Goal: Communication & Community: Answer question/provide support

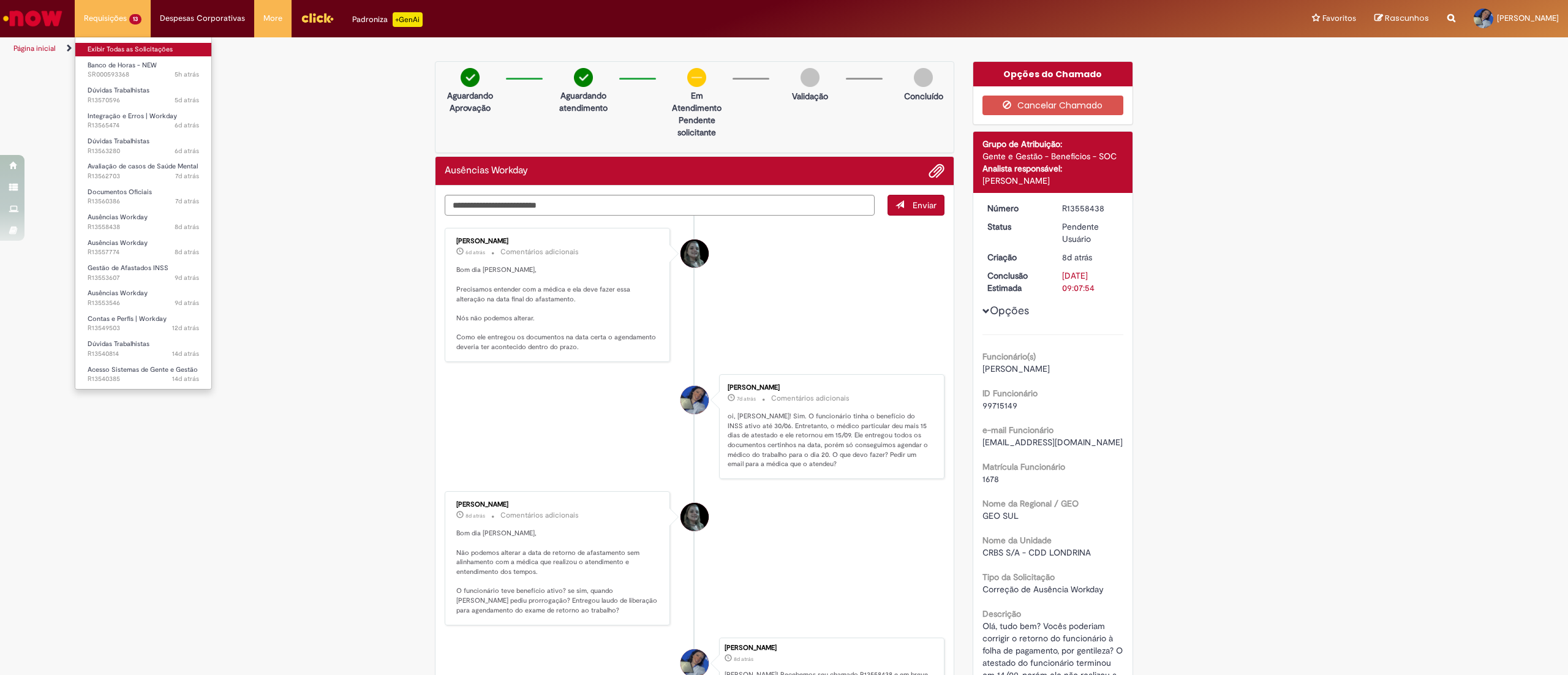
click at [112, 45] on link "Exibir Todas as Solicitações" at bounding box center [142, 50] width 136 height 13
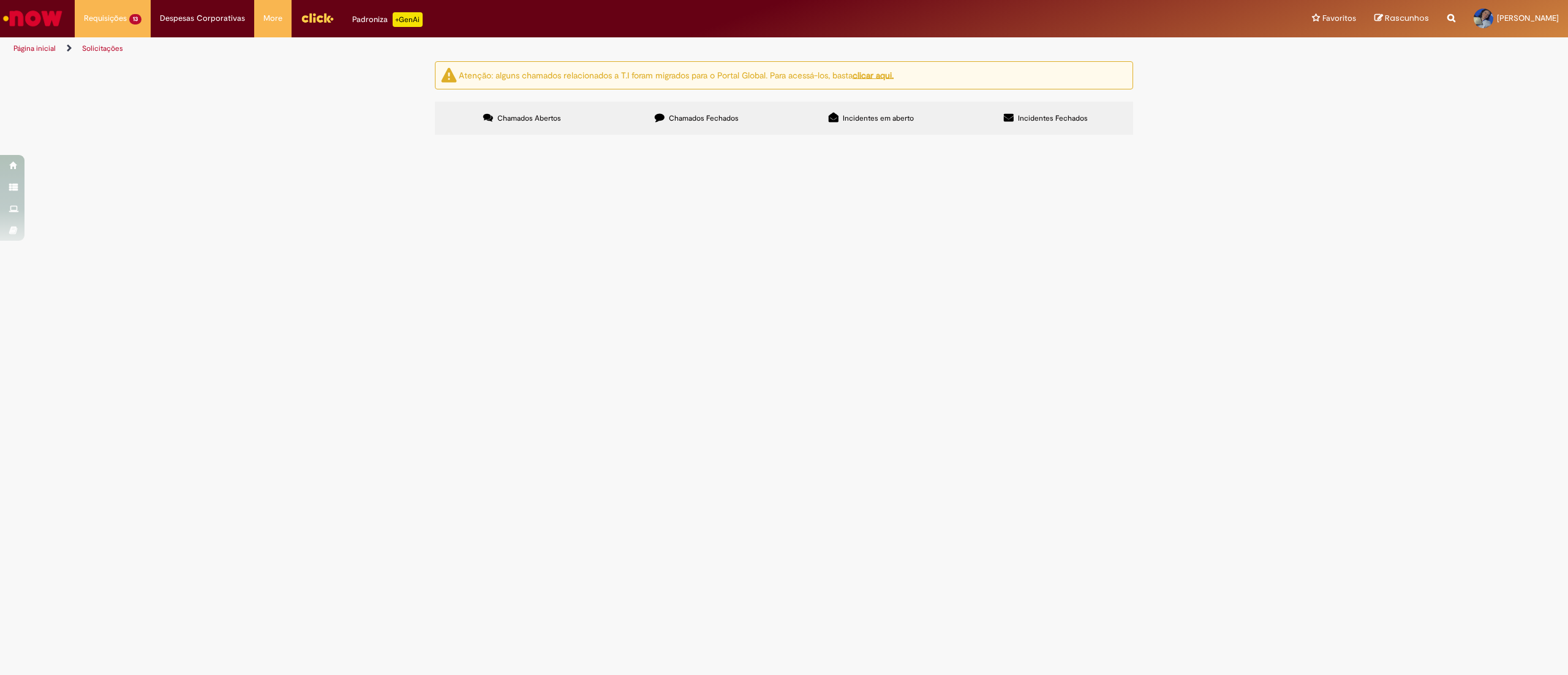
click at [0, 0] on span "Oi, [PERSON_NAME]! Tudo bem? Solicito seu OK para admissão de uma funcionária t…" at bounding box center [0, 0] width 0 height 0
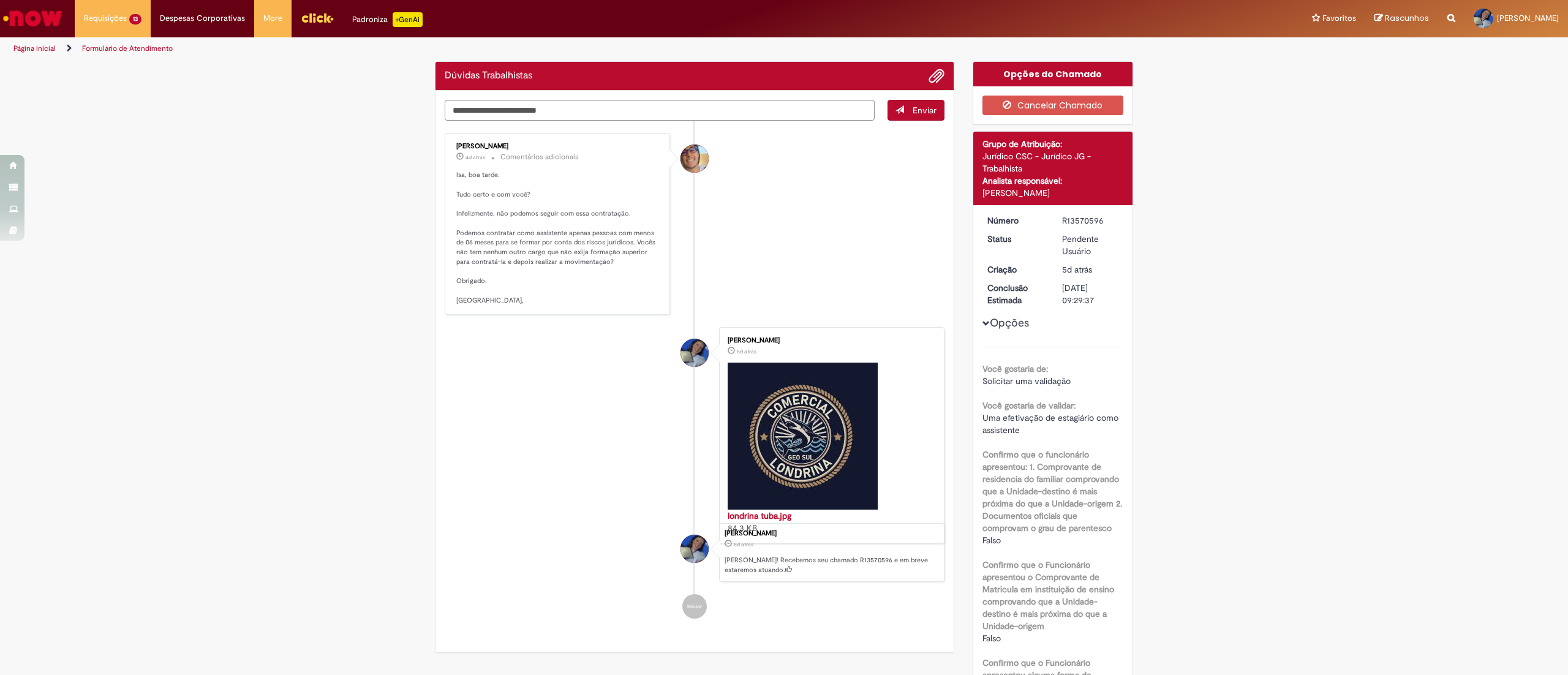
click at [766, 240] on ul "[PERSON_NAME] 4d atrás 4 dias atrás Comentários adicionais Isa, boa tarde. Tudo…" at bounding box center [694, 376] width 500 height 510
click at [598, 112] on textarea "Digite sua mensagem aqui..." at bounding box center [659, 111] width 430 height 22
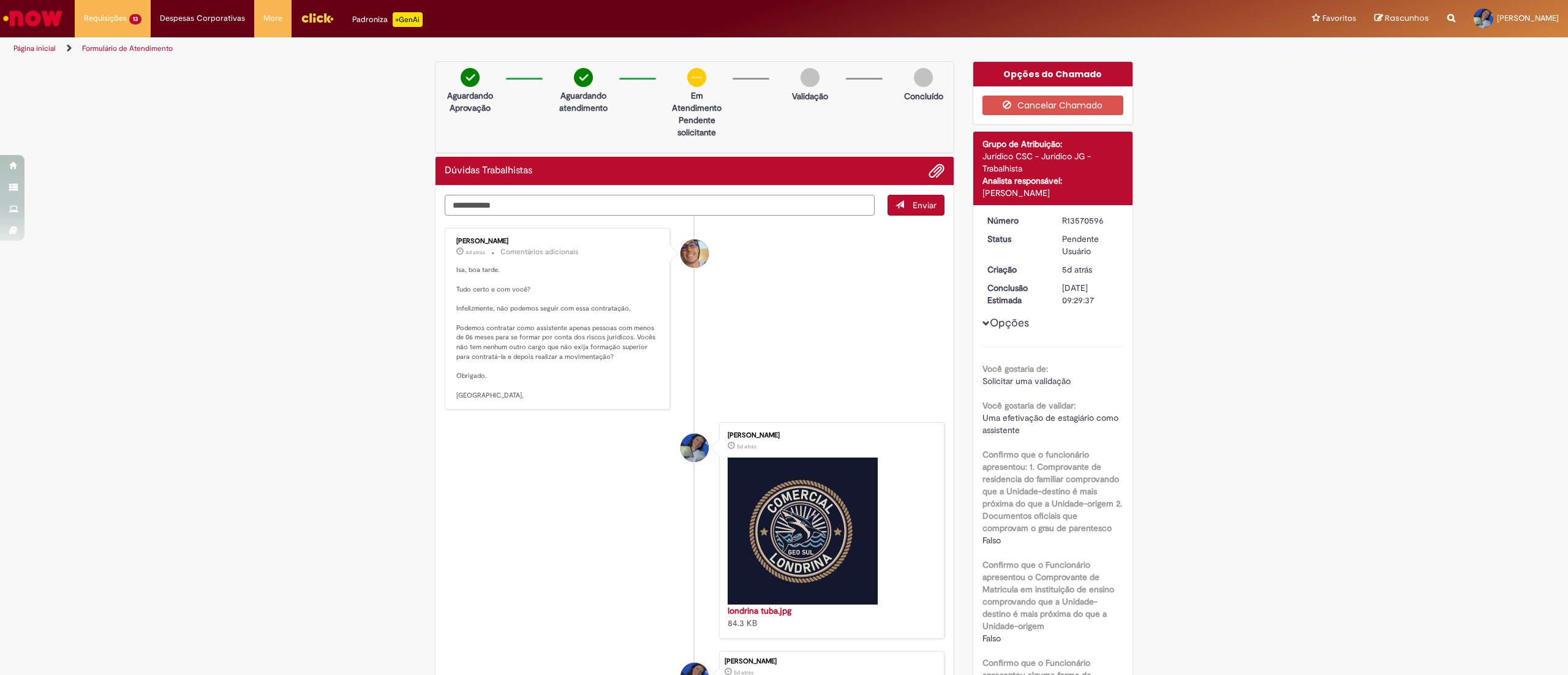
type textarea "**********"
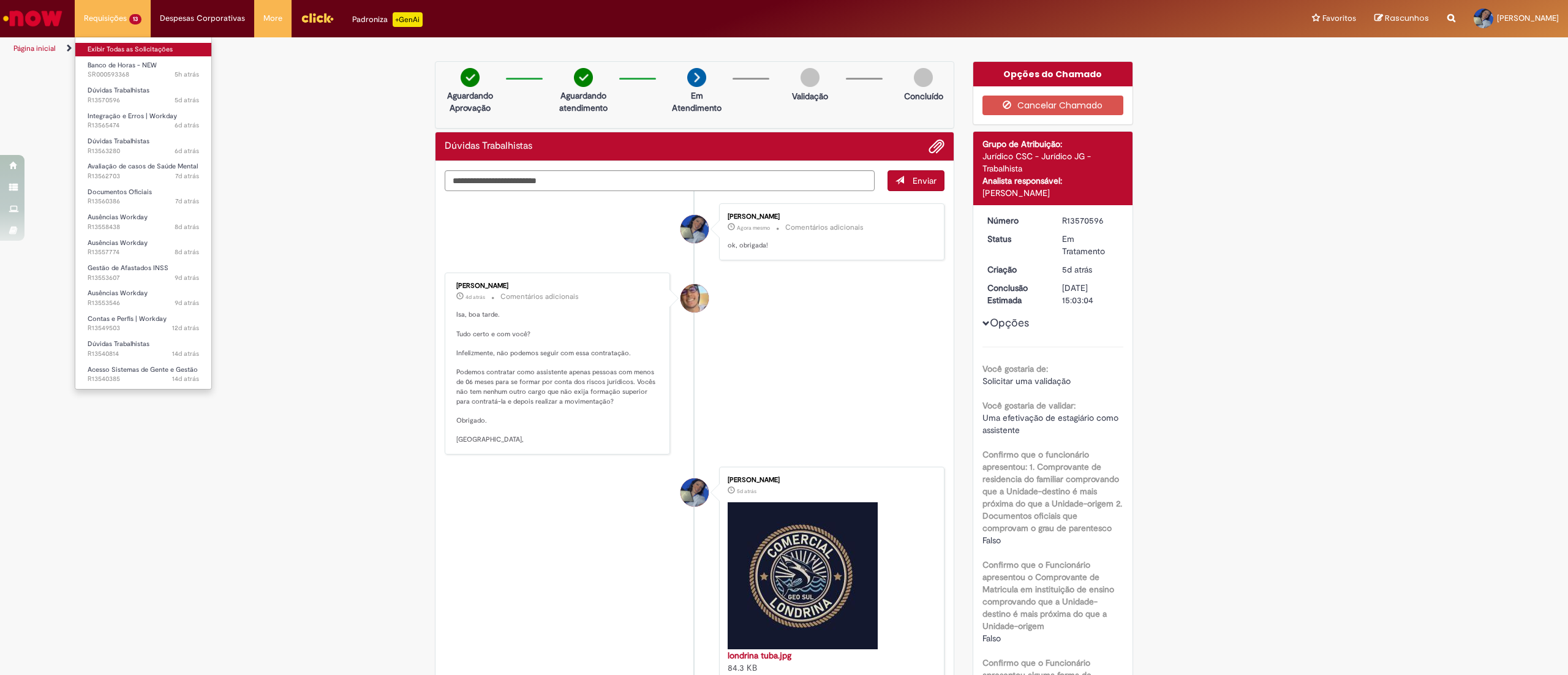
click at [103, 51] on link "Exibir Todas as Solicitações" at bounding box center [142, 50] width 136 height 13
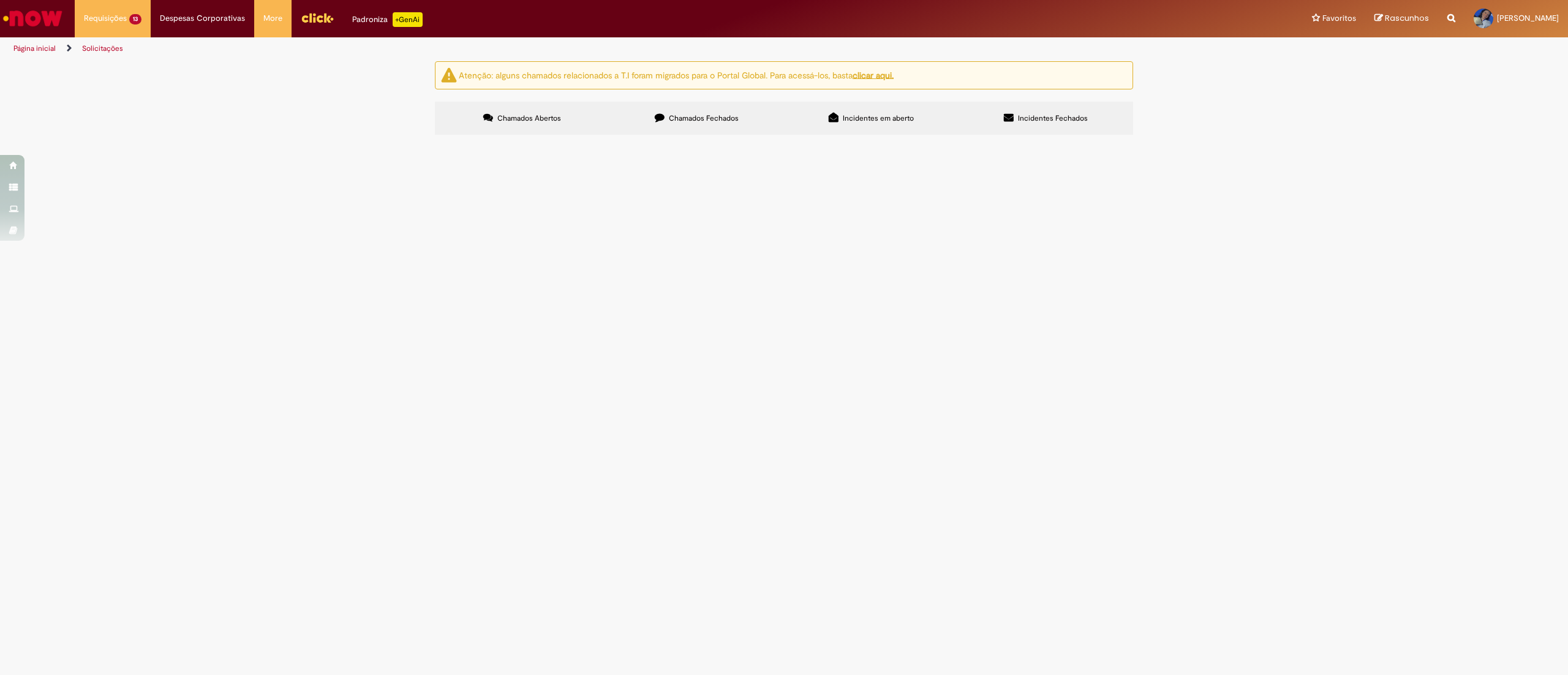
scroll to position [182, 0]
click at [0, 0] on span "Olá, tudo bem? Bloqueei minha senha do RHW e FPW. Podem desbloquear dos dois si…" at bounding box center [0, 0] width 0 height 0
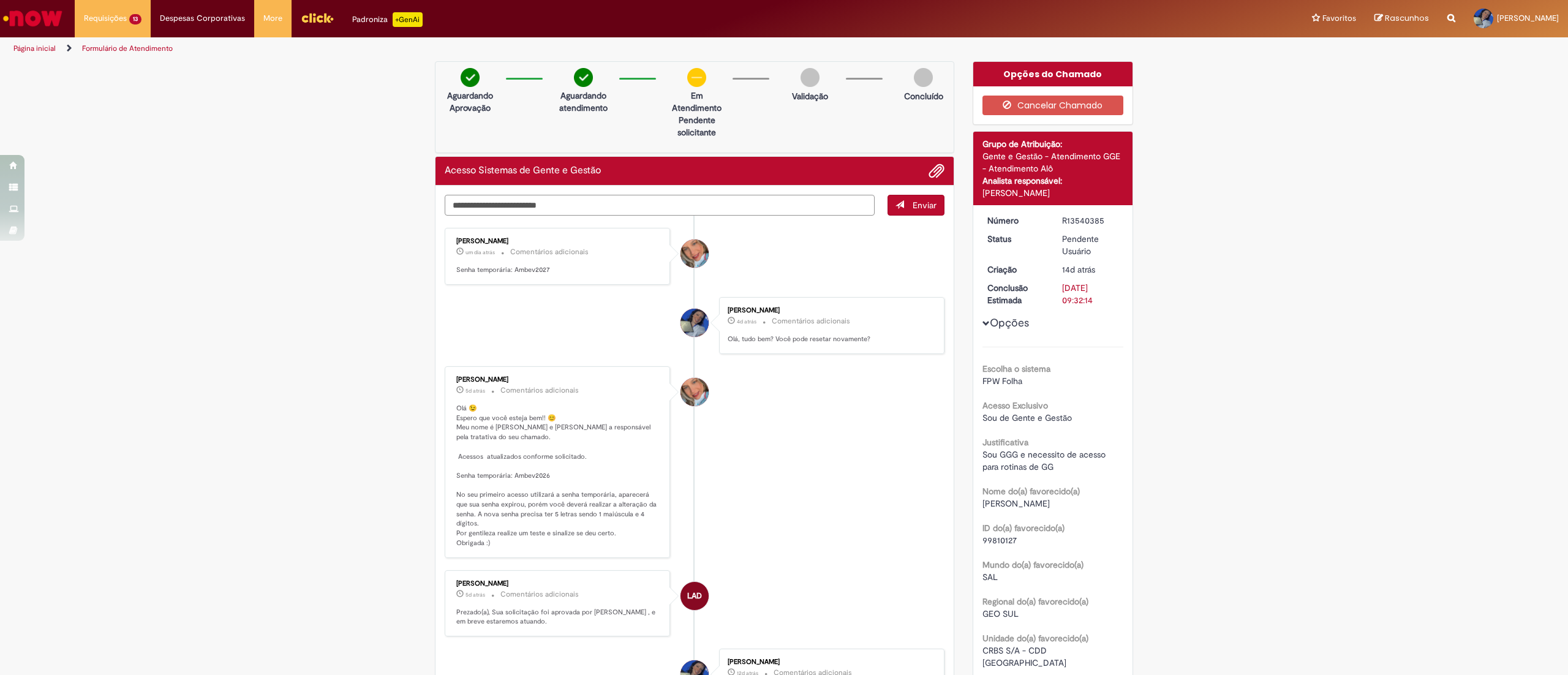
click at [469, 204] on textarea "Digite sua mensagem aqui..." at bounding box center [659, 205] width 430 height 22
type textarea "**********"
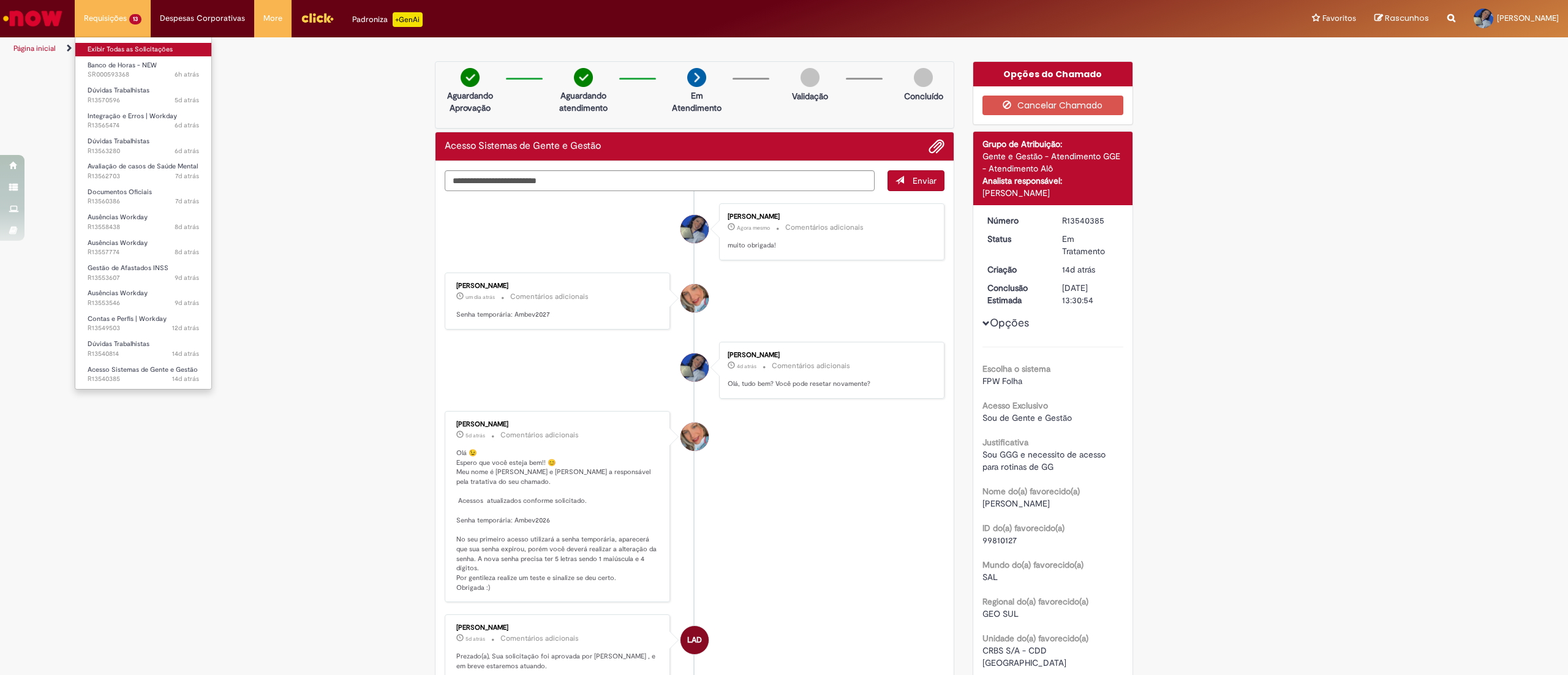
click at [119, 48] on link "Exibir Todas as Solicitações" at bounding box center [142, 50] width 136 height 13
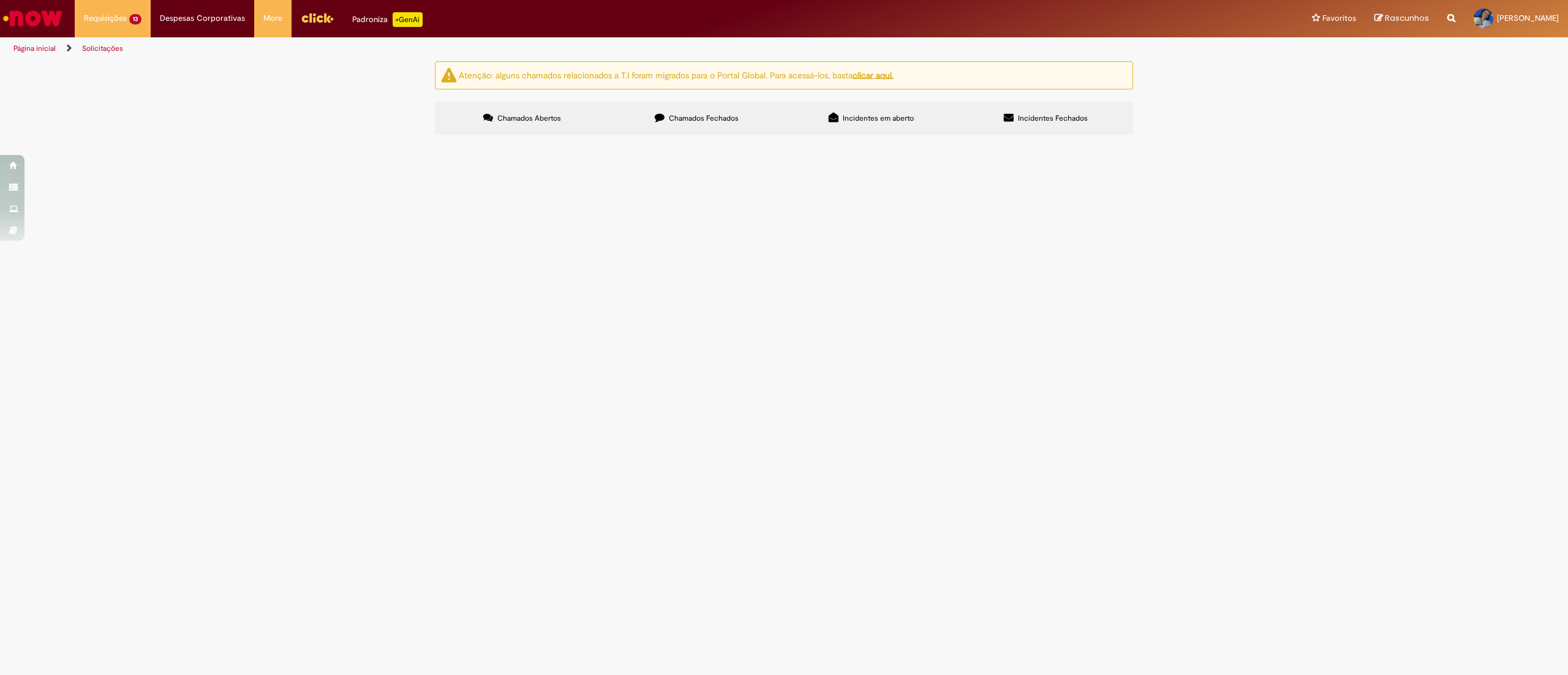
scroll to position [182, 0]
click at [0, 0] on span "Oi, [PERSON_NAME]! Tudo bem? Não achei a dúvida correta para selecionar. Estamo…" at bounding box center [0, 0] width 0 height 0
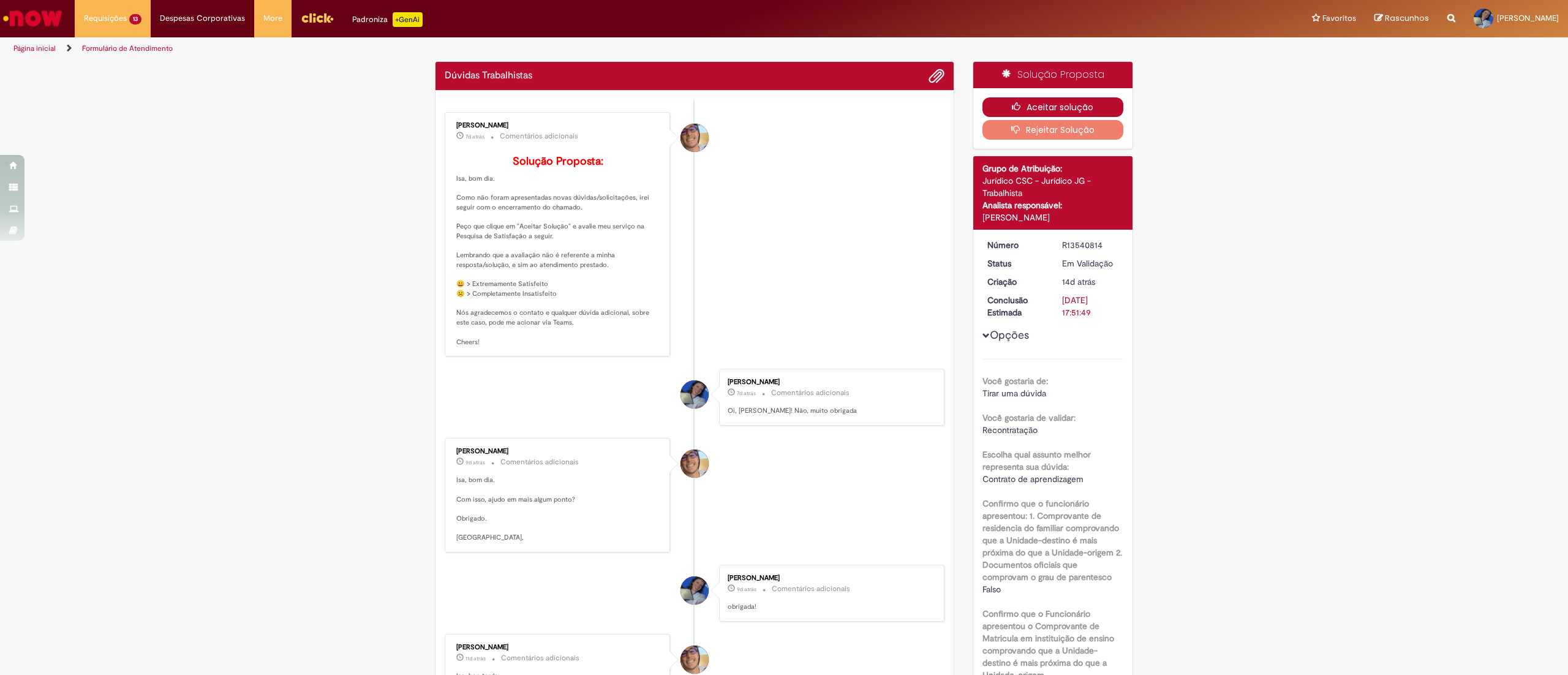
click at [1012, 103] on icon "button" at bounding box center [1020, 106] width 15 height 8
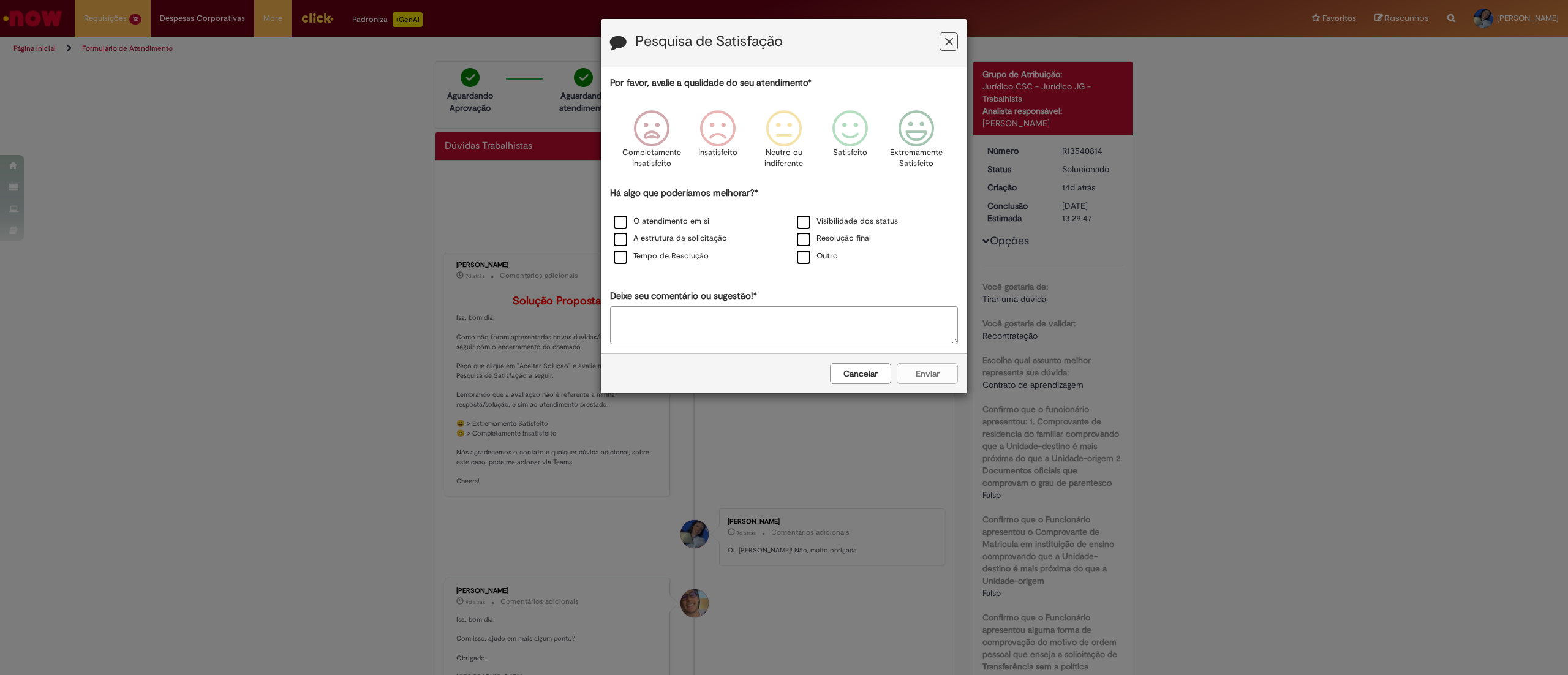
click at [948, 38] on icon "Feedback" at bounding box center [948, 42] width 7 height 13
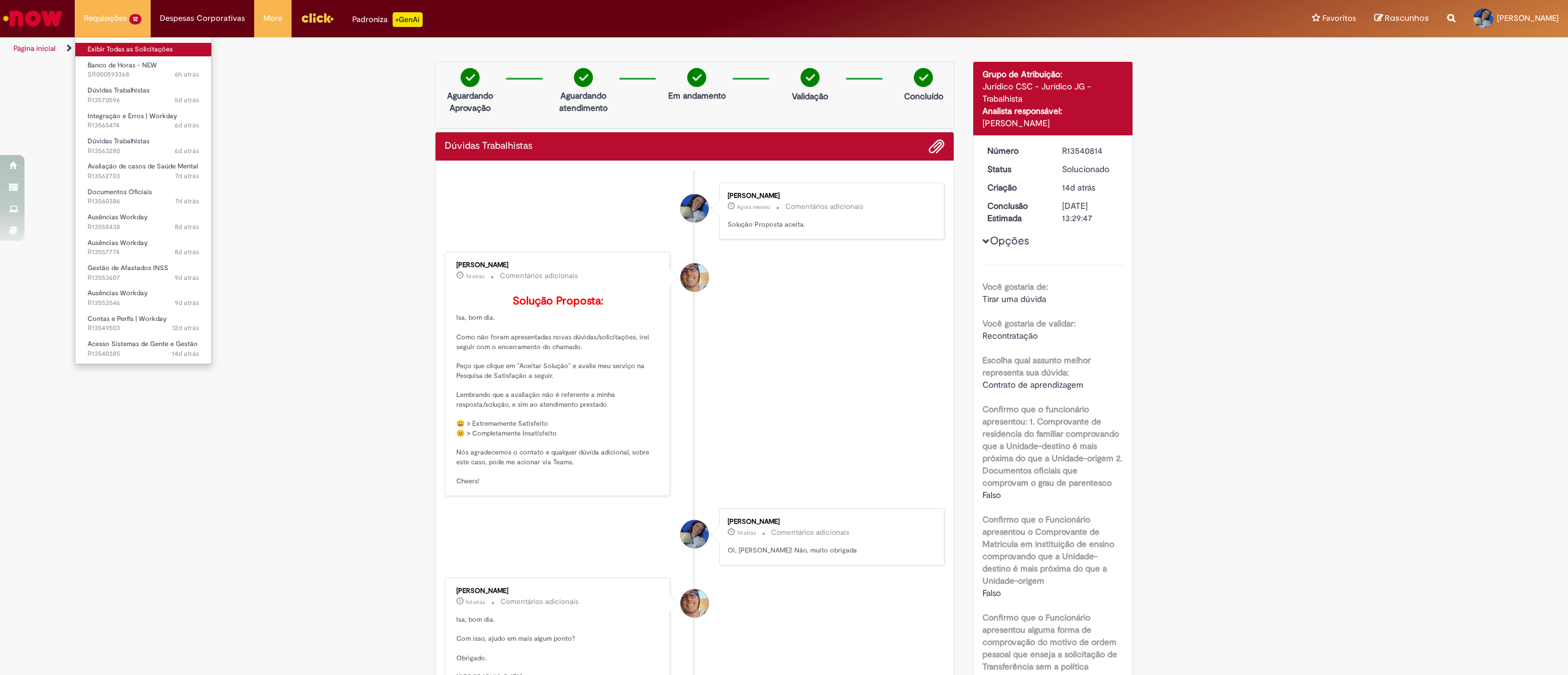
click at [120, 47] on link "Exibir Todas as Solicitações" at bounding box center [142, 50] width 136 height 13
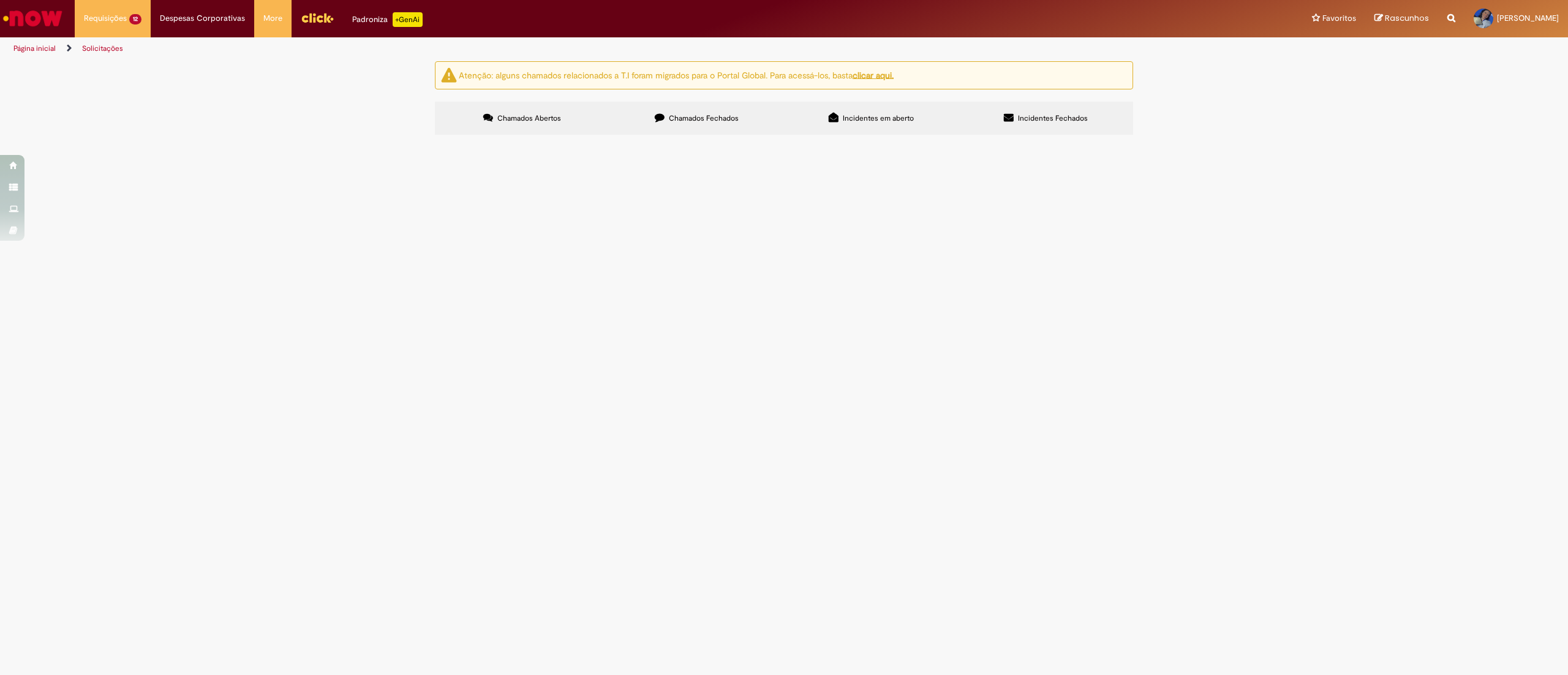
scroll to position [141, 0]
click at [0, 0] on span "Olá, tudo bem? O atestado do funcionário em questão acabou no sábado,mas ele ai…" at bounding box center [0, 0] width 0 height 0
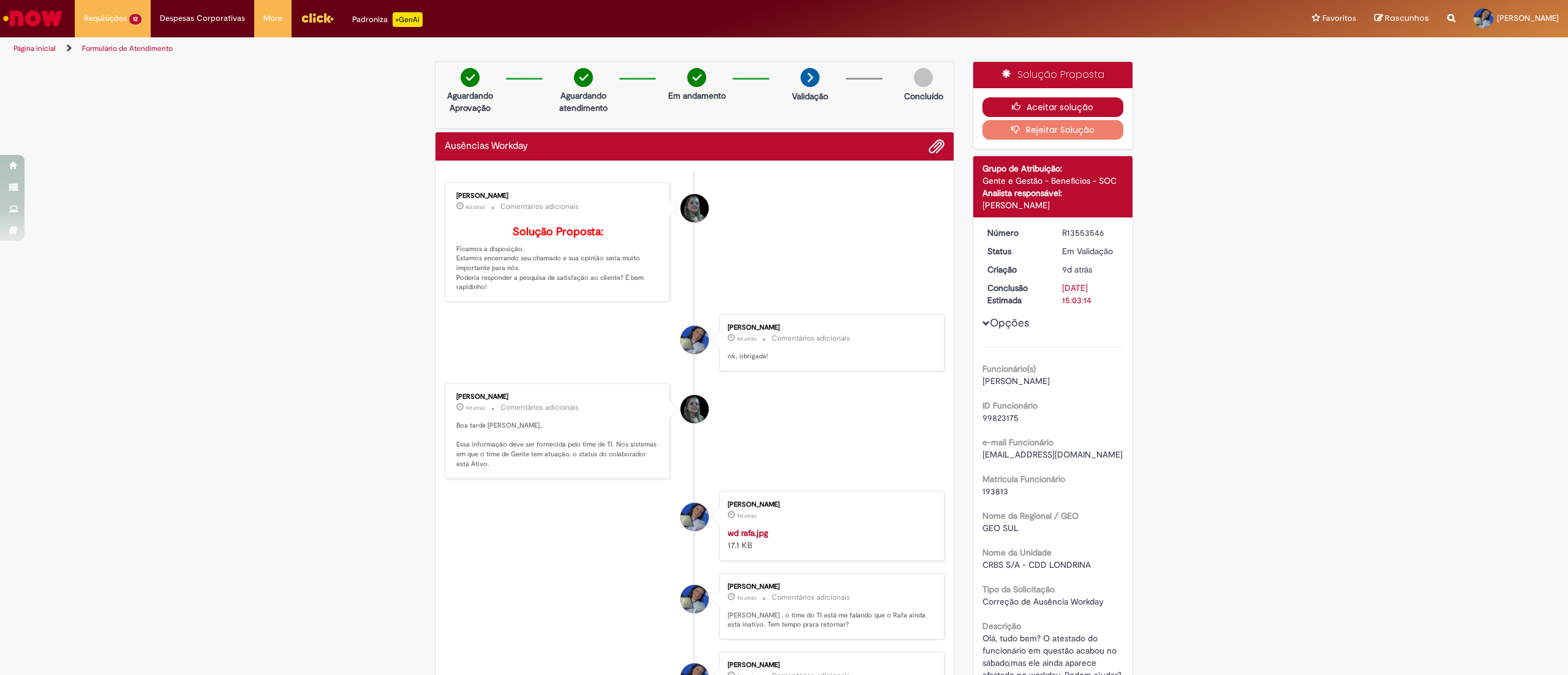
click at [998, 108] on button "Aceitar solução" at bounding box center [1053, 107] width 142 height 20
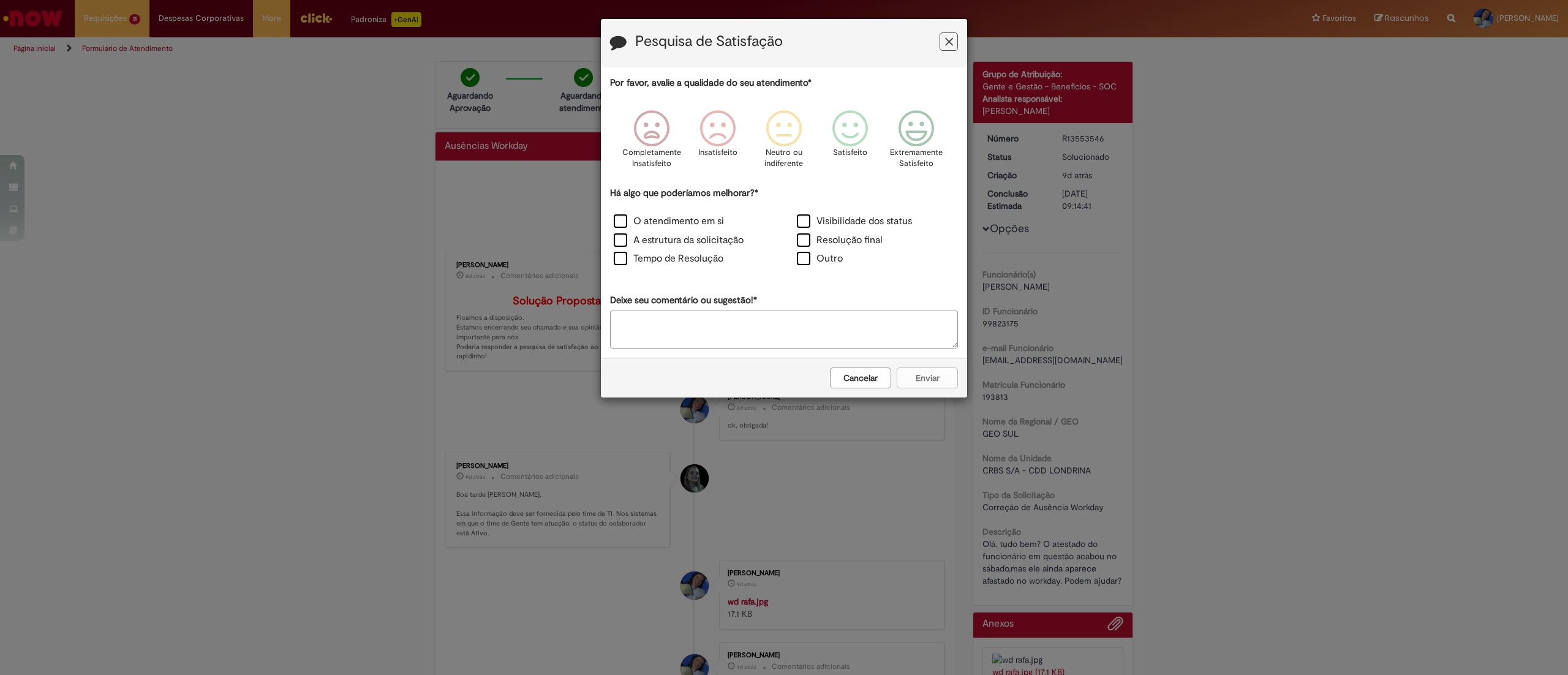
click at [946, 41] on icon "Feedback" at bounding box center [948, 42] width 7 height 13
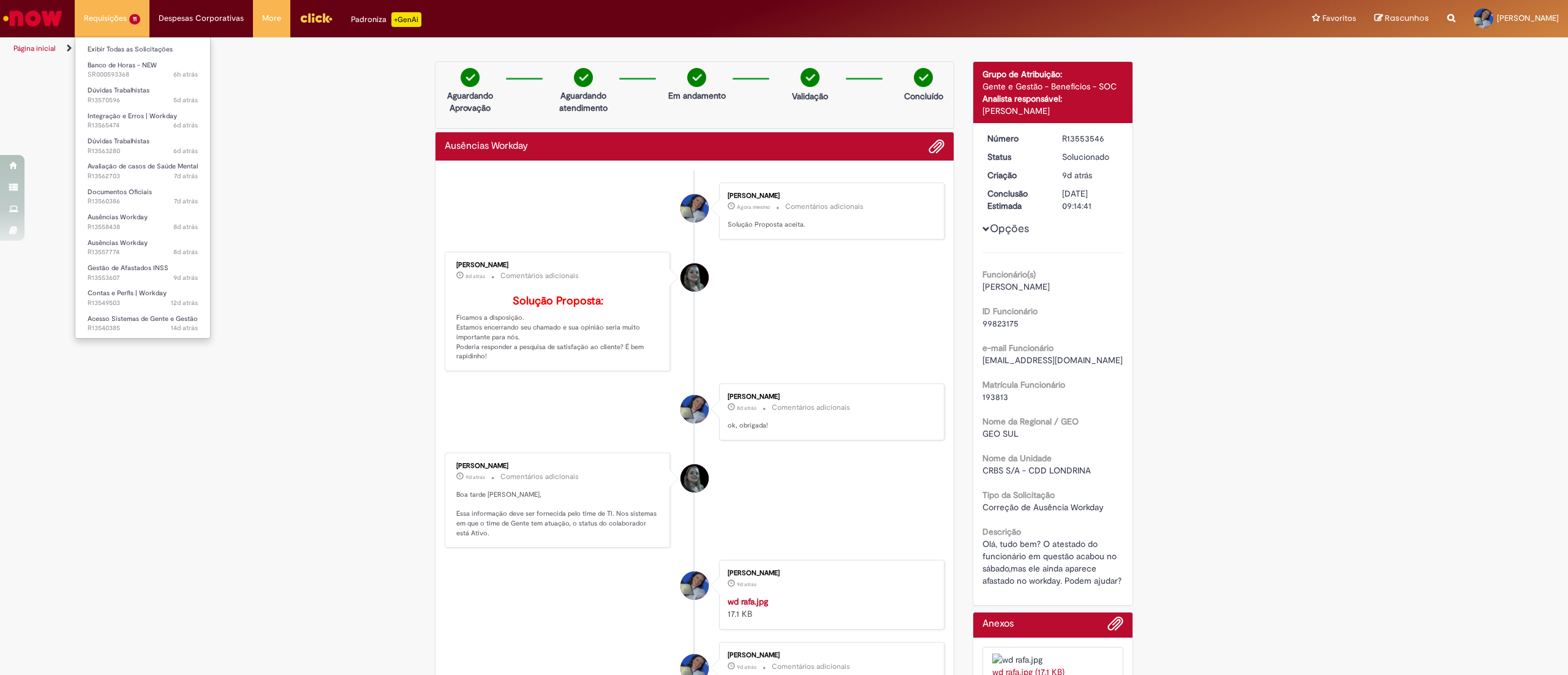
click at [135, 57] on li "Banco de Horas - NEW 6h atrás 6 horas atrás SR000593368" at bounding box center [142, 68] width 135 height 25
click at [126, 55] on link "Exibir Todas as Solicitações" at bounding box center [142, 50] width 135 height 13
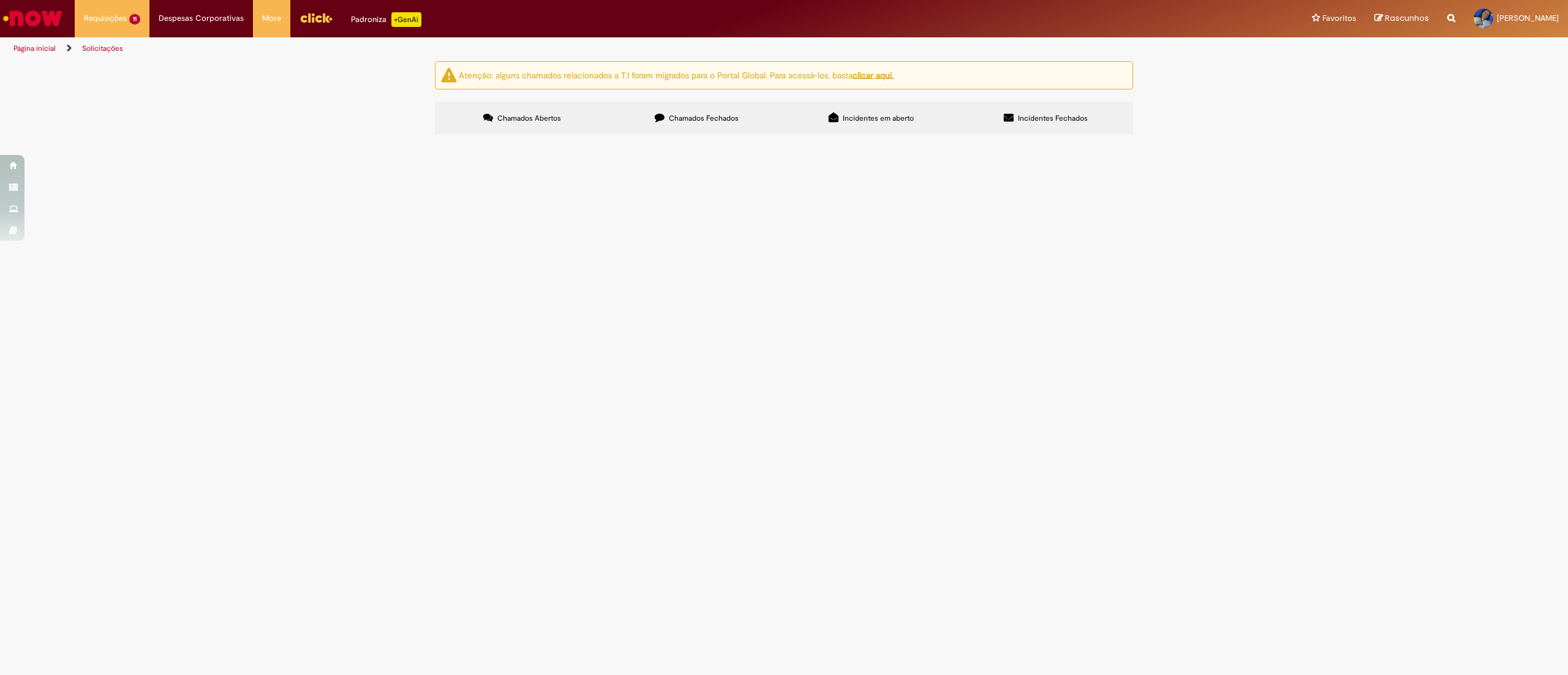
click at [0, 0] on span "Olá. Esses funcionário está afastado 30 dias dentro do workday ja, mas na folha…" at bounding box center [0, 0] width 0 height 0
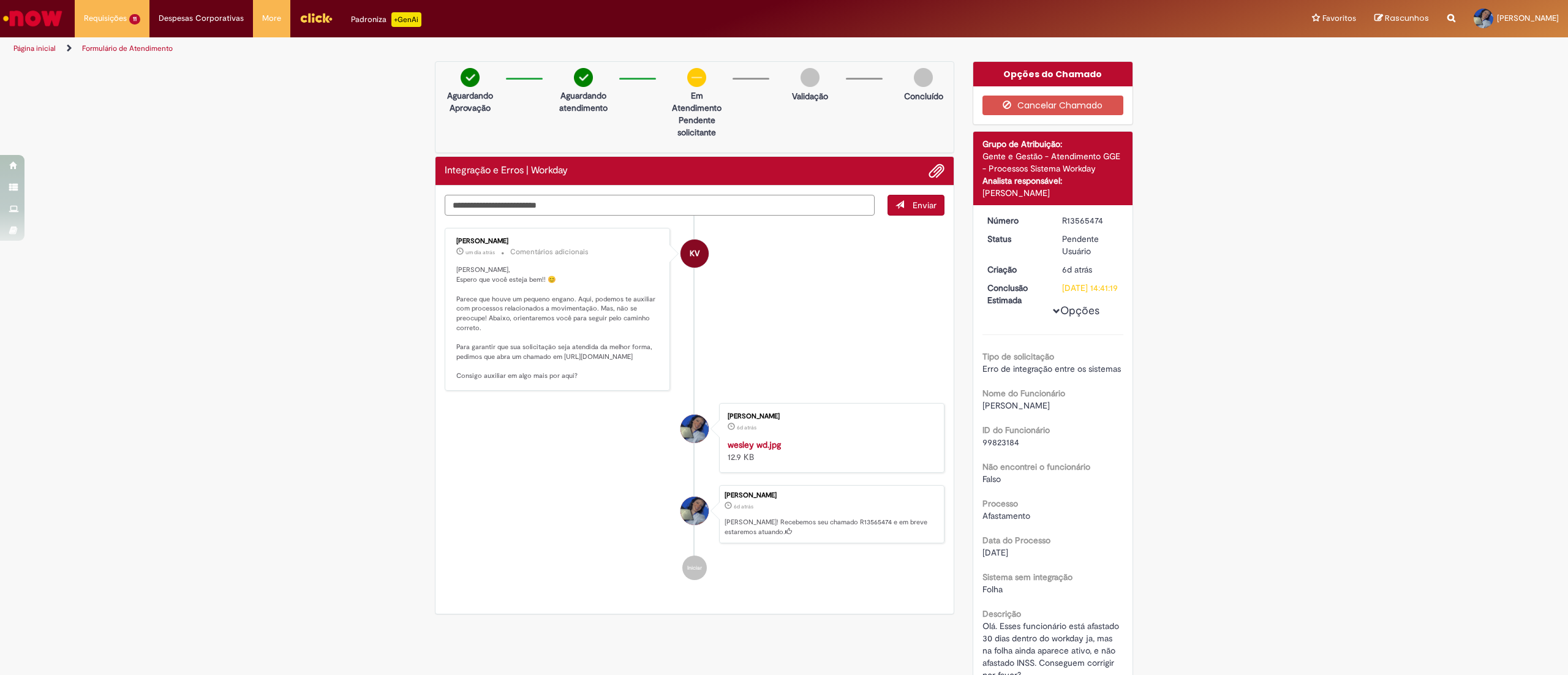
click at [721, 205] on textarea "Digite sua mensagem aqui..." at bounding box center [659, 205] width 430 height 22
click at [1074, 100] on button "Cancelar Chamado" at bounding box center [1053, 105] width 142 height 20
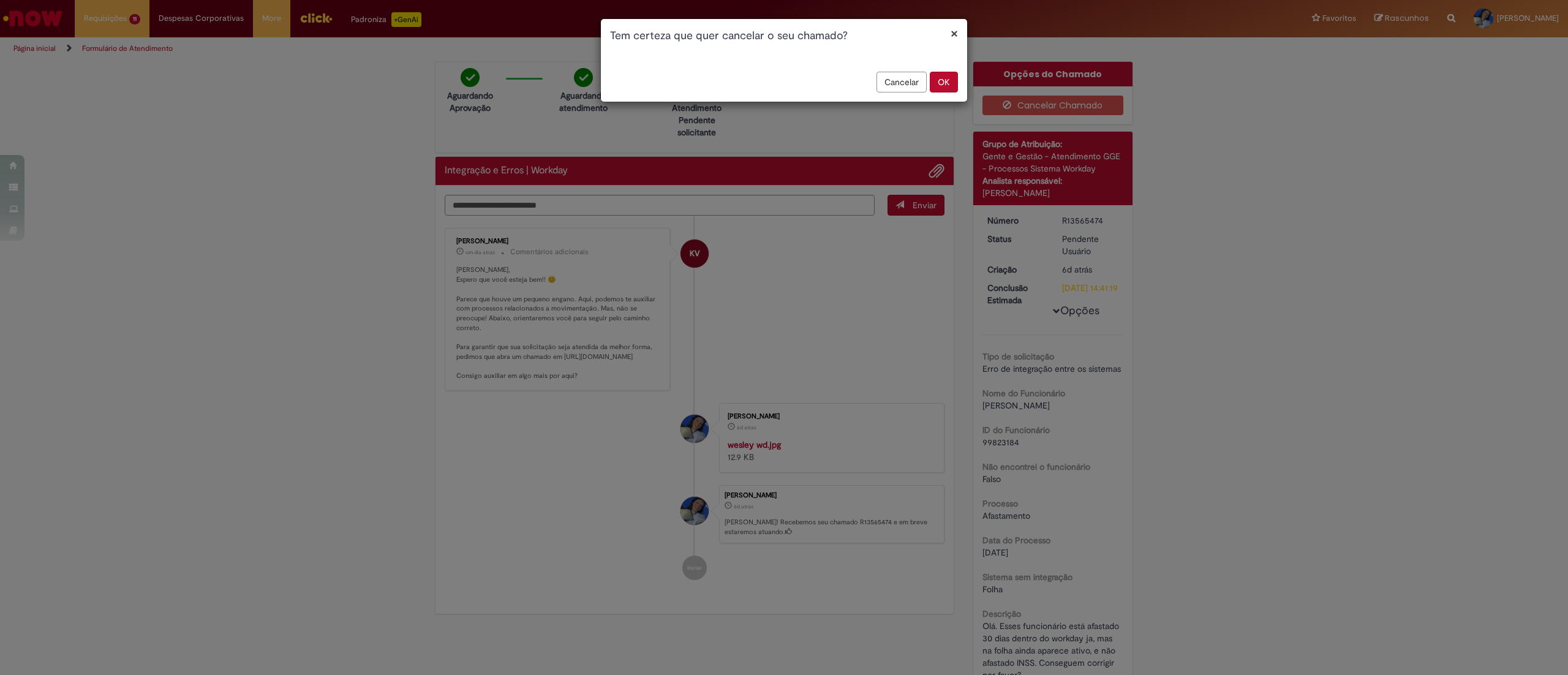
click at [939, 89] on button "OK" at bounding box center [944, 82] width 28 height 21
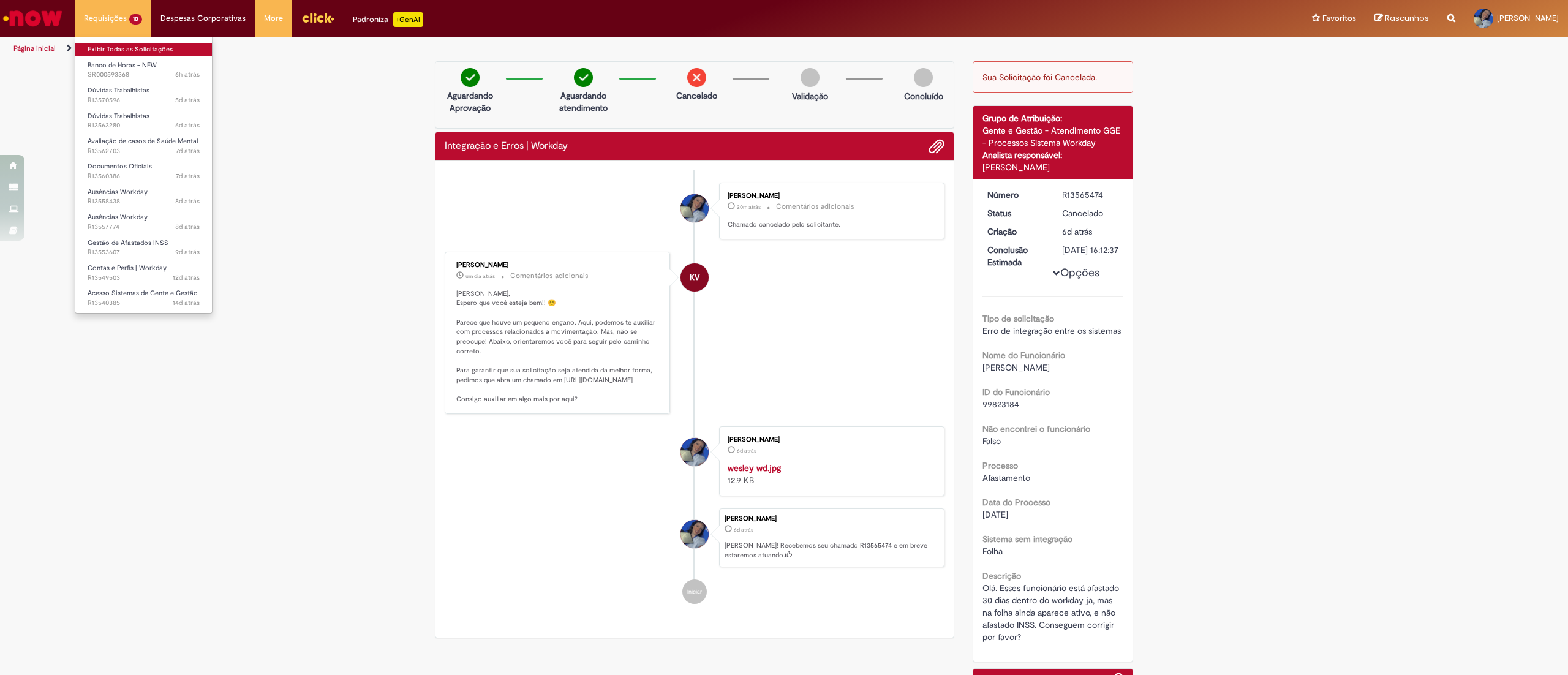
click at [125, 46] on link "Exibir Todas as Solicitações" at bounding box center [143, 50] width 137 height 13
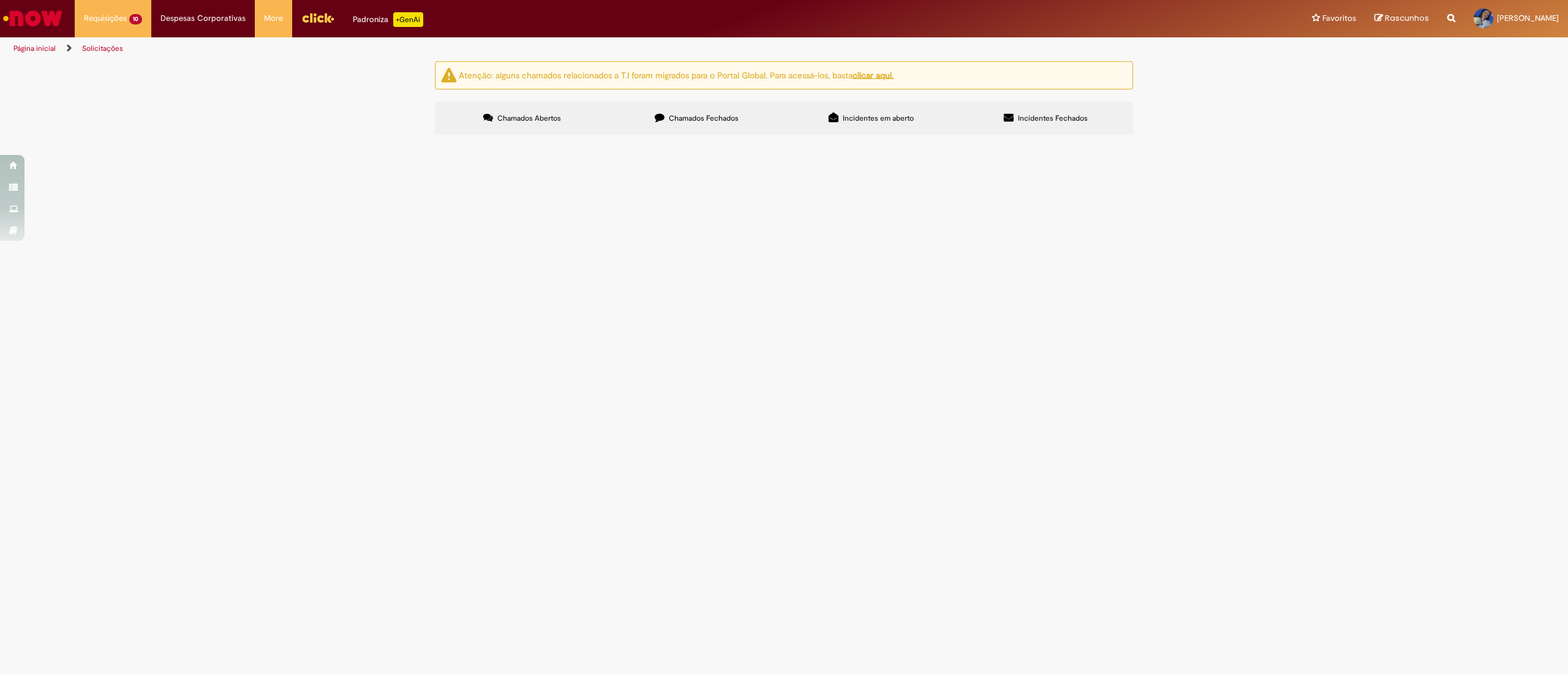
click at [0, 0] on span "Olá, tudo bem? Nosso funcionário Jhonata nos encaminhou esses atestados de saúd…" at bounding box center [0, 0] width 0 height 0
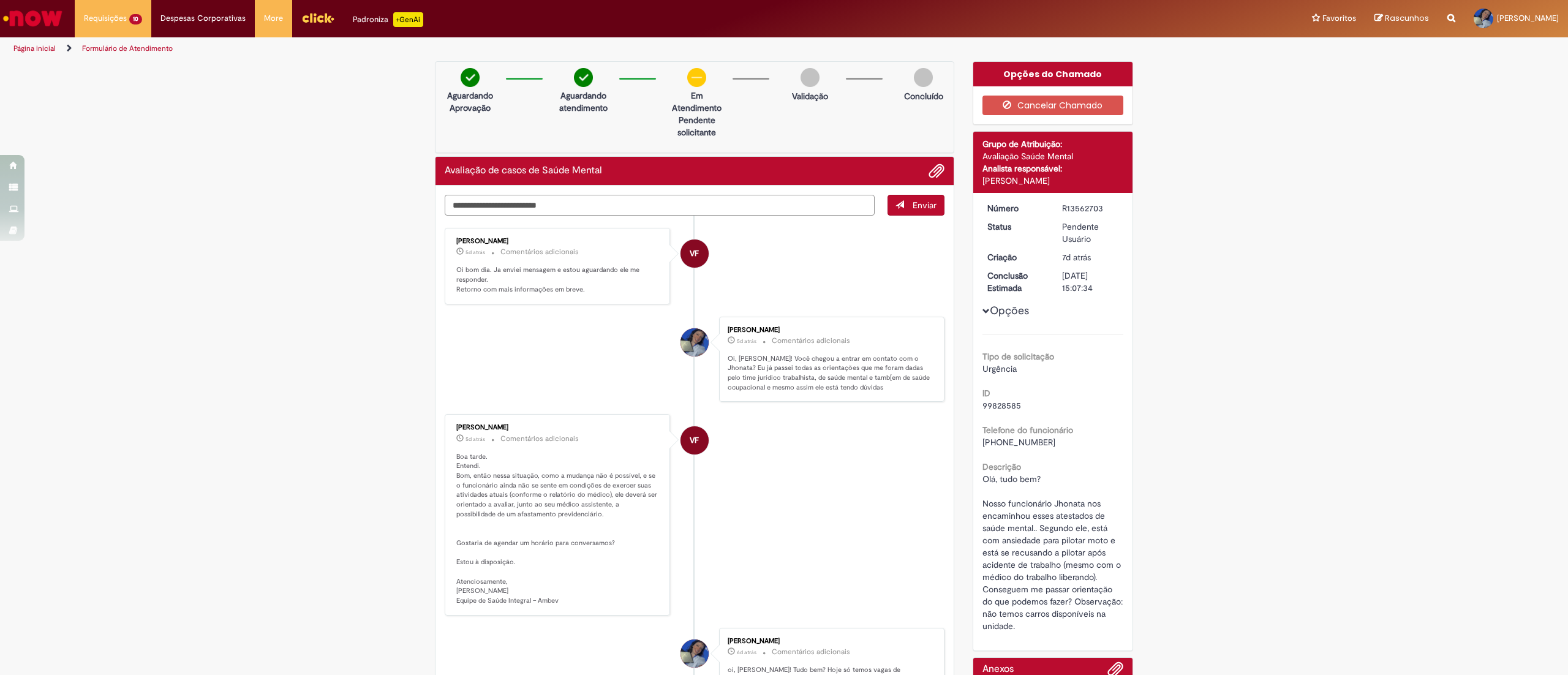
click at [654, 195] on textarea "Digite sua mensagem aqui..." at bounding box center [659, 205] width 430 height 22
type textarea "**********"
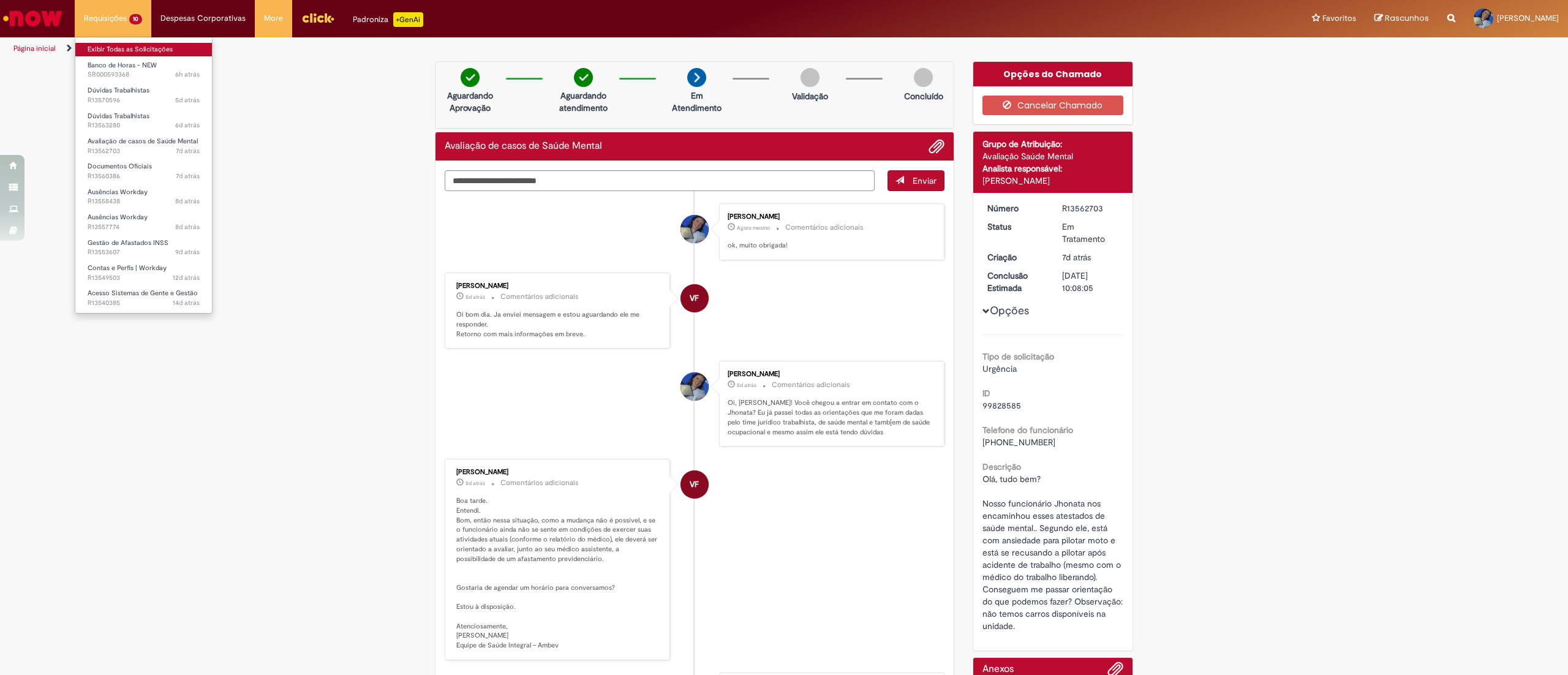
click at [114, 46] on link "Exibir Todas as Solicitações" at bounding box center [143, 50] width 137 height 13
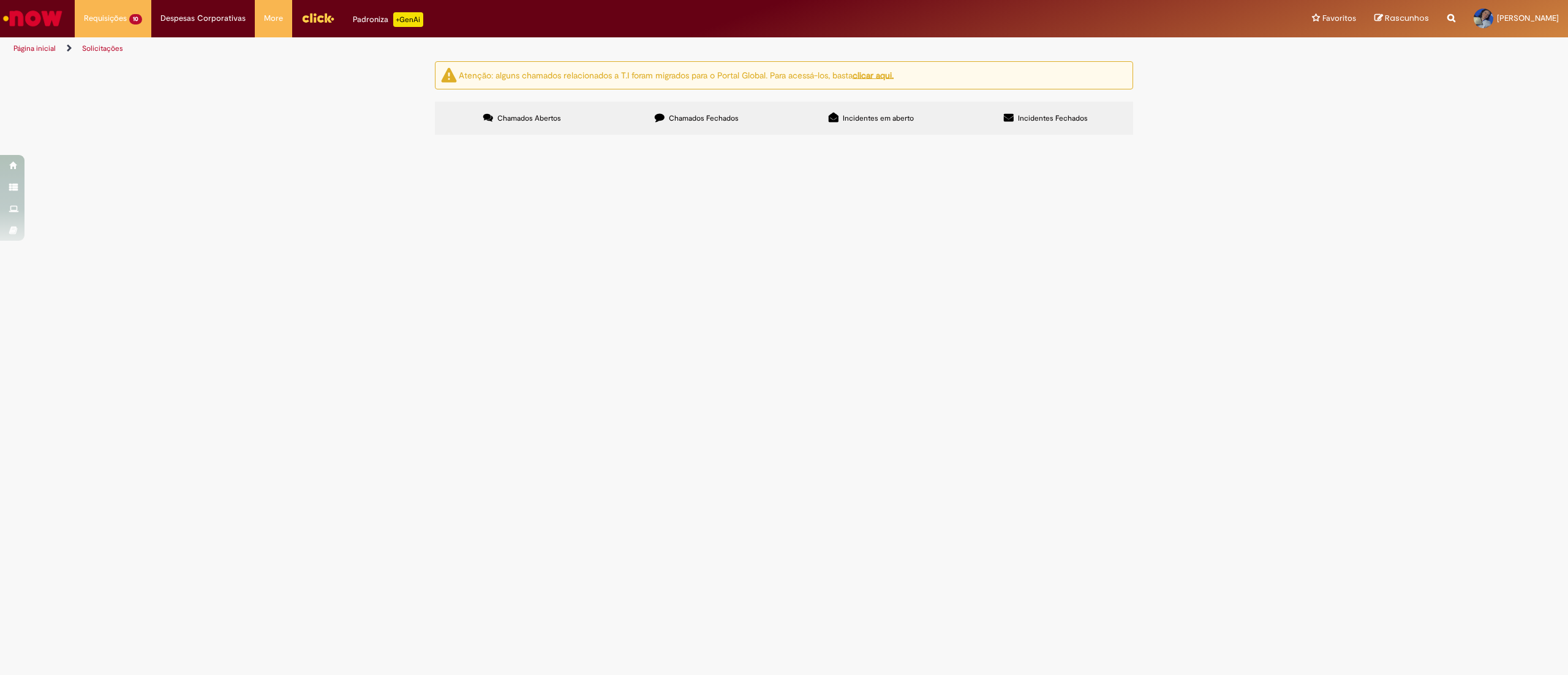
click at [0, 0] on span "Olá, tudo bem? Vocês poderiam corrigir o retorno do funcionário à folha de paga…" at bounding box center [0, 0] width 0 height 0
